Goal: Task Accomplishment & Management: Use online tool/utility

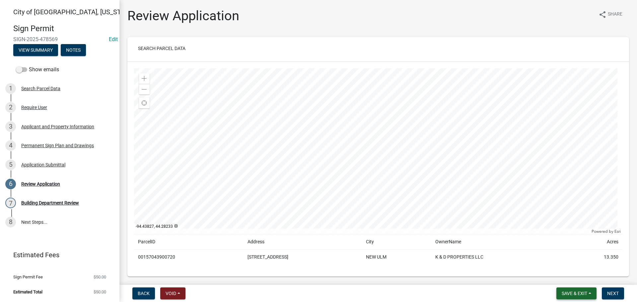
drag, startPoint x: 574, startPoint y: 296, endPoint x: 566, endPoint y: 293, distance: 7.7
click at [573, 295] on span "Save & Exit" at bounding box center [574, 293] width 26 height 5
click at [565, 282] on button "Save & Exit" at bounding box center [569, 276] width 53 height 16
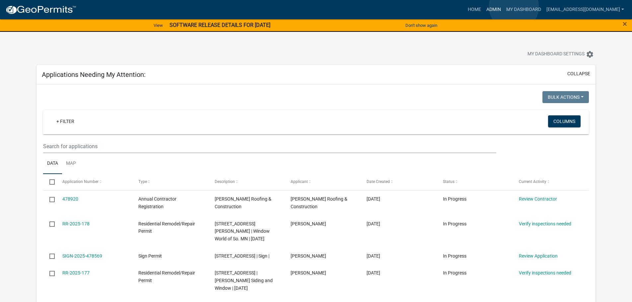
click at [503, 7] on link "Admin" at bounding box center [494, 9] width 20 height 13
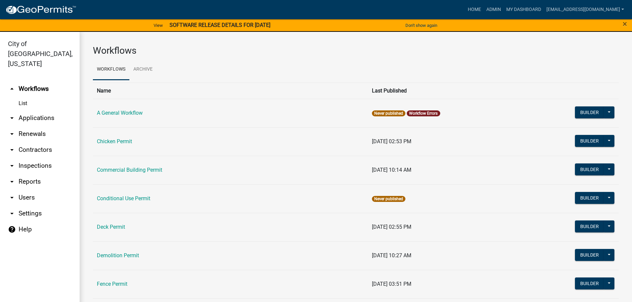
click at [31, 110] on link "arrow_drop_down Applications" at bounding box center [40, 118] width 80 height 16
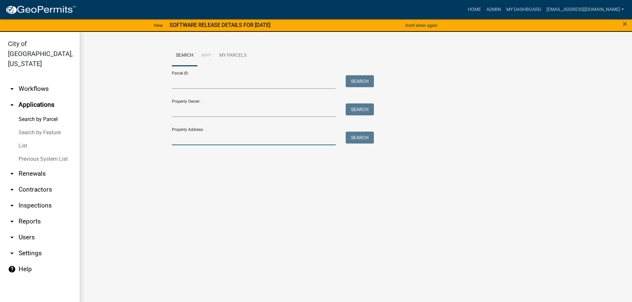
click at [196, 137] on input "Property Address:" at bounding box center [254, 139] width 164 height 14
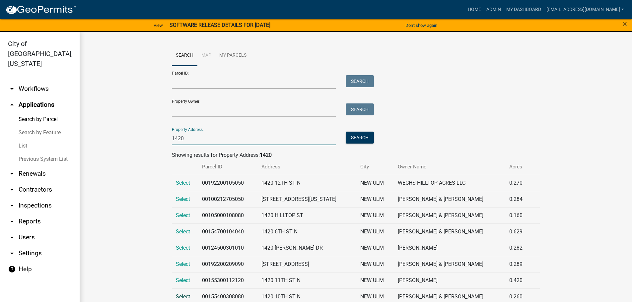
type input "1420"
click at [182, 297] on span "Select" at bounding box center [183, 297] width 14 height 6
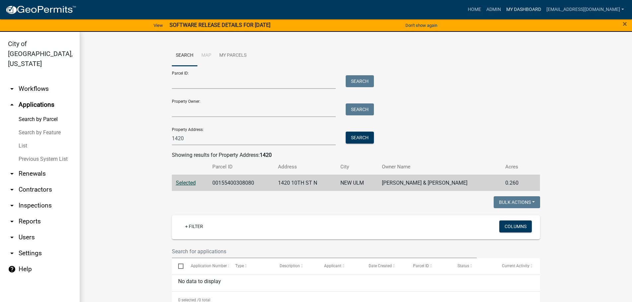
click at [536, 9] on link "My Dashboard" at bounding box center [523, 9] width 40 height 13
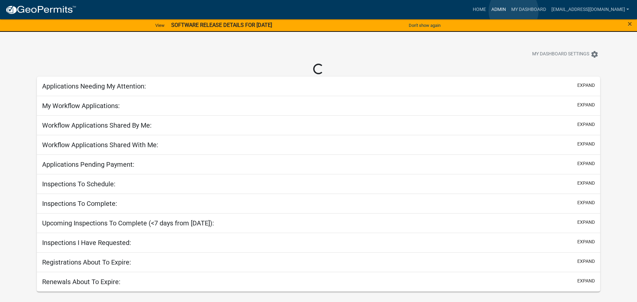
click at [508, 11] on link "Admin" at bounding box center [499, 9] width 20 height 13
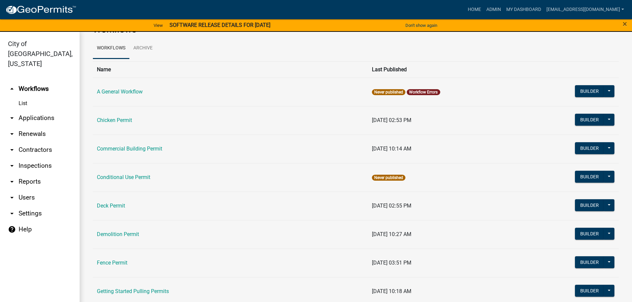
scroll to position [33, 0]
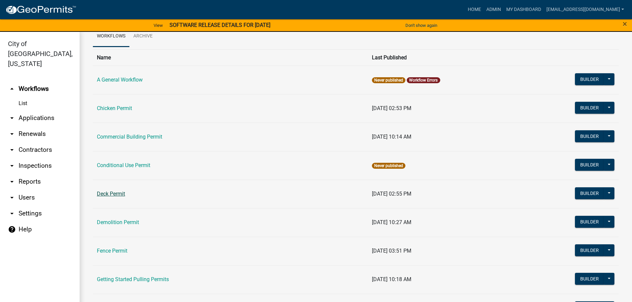
click at [119, 197] on link "Deck Permit" at bounding box center [111, 194] width 28 height 6
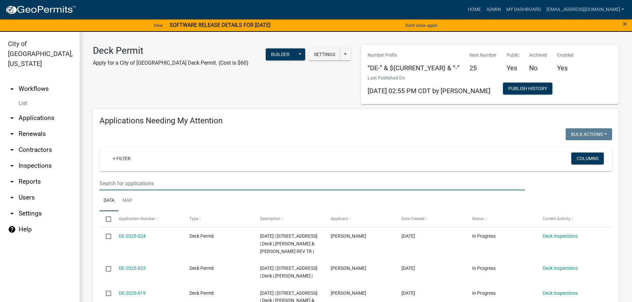
click at [129, 181] on input "text" at bounding box center [311, 184] width 425 height 14
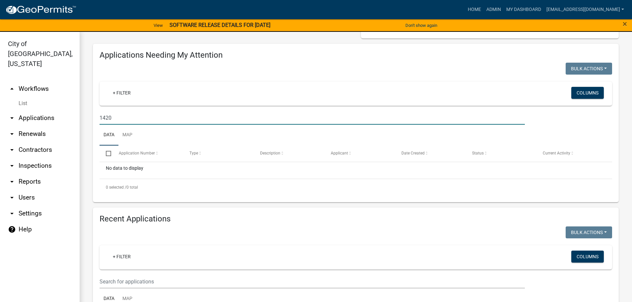
scroll to position [66, 0]
type input "1420"
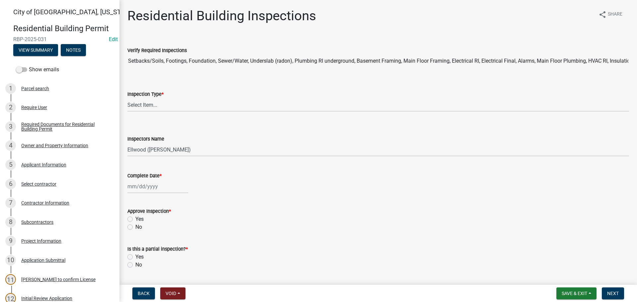
select select "805d55ac-e238-4e04-8f8e-acc067f36c3e"
